Goal: Find specific page/section: Find specific page/section

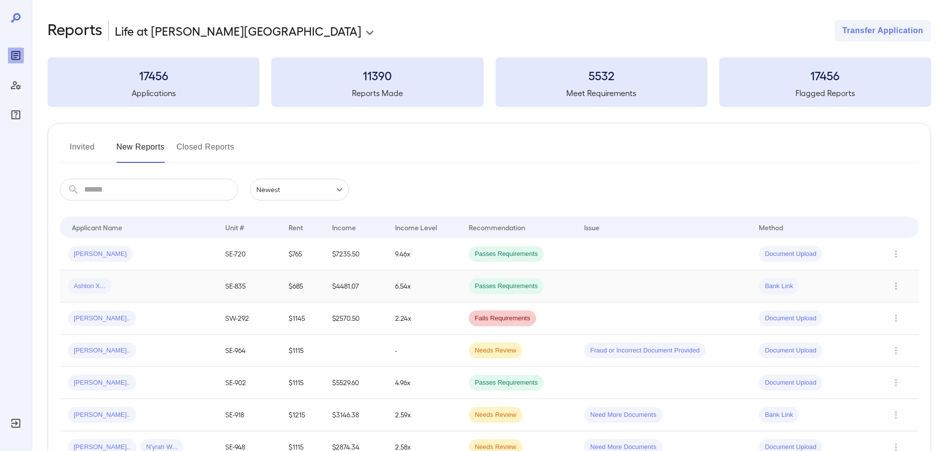
click at [157, 279] on td "Ashton X..." at bounding box center [138, 286] width 157 height 32
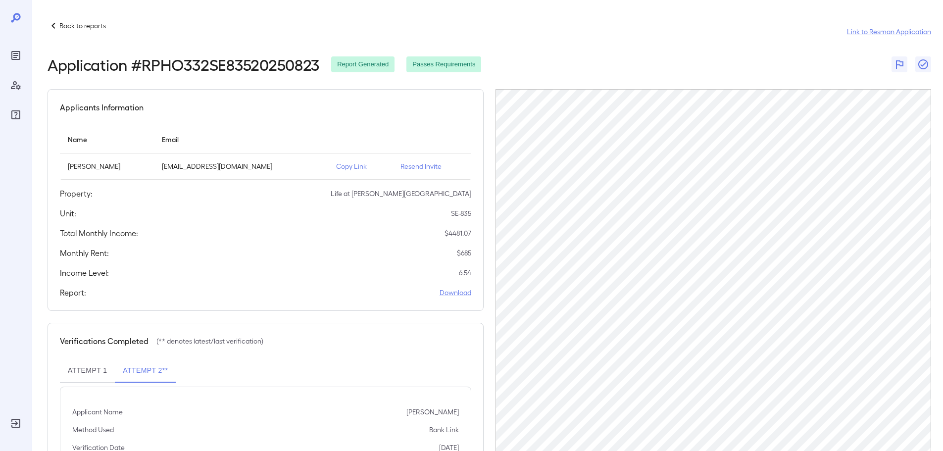
click at [79, 33] on div "Back to reports Link to Resman Application" at bounding box center [490, 32] width 884 height 24
click at [81, 28] on p "Back to reports" at bounding box center [82, 26] width 47 height 10
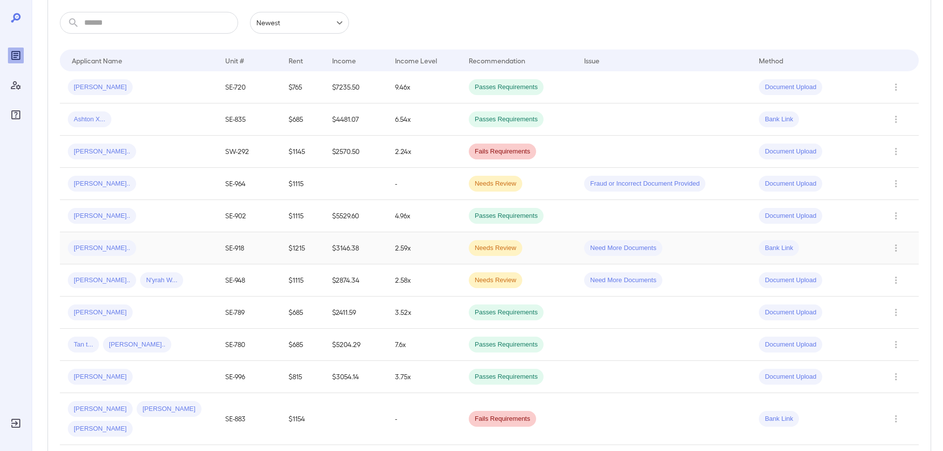
scroll to position [198, 0]
